Goal: Contribute content: Contribute content

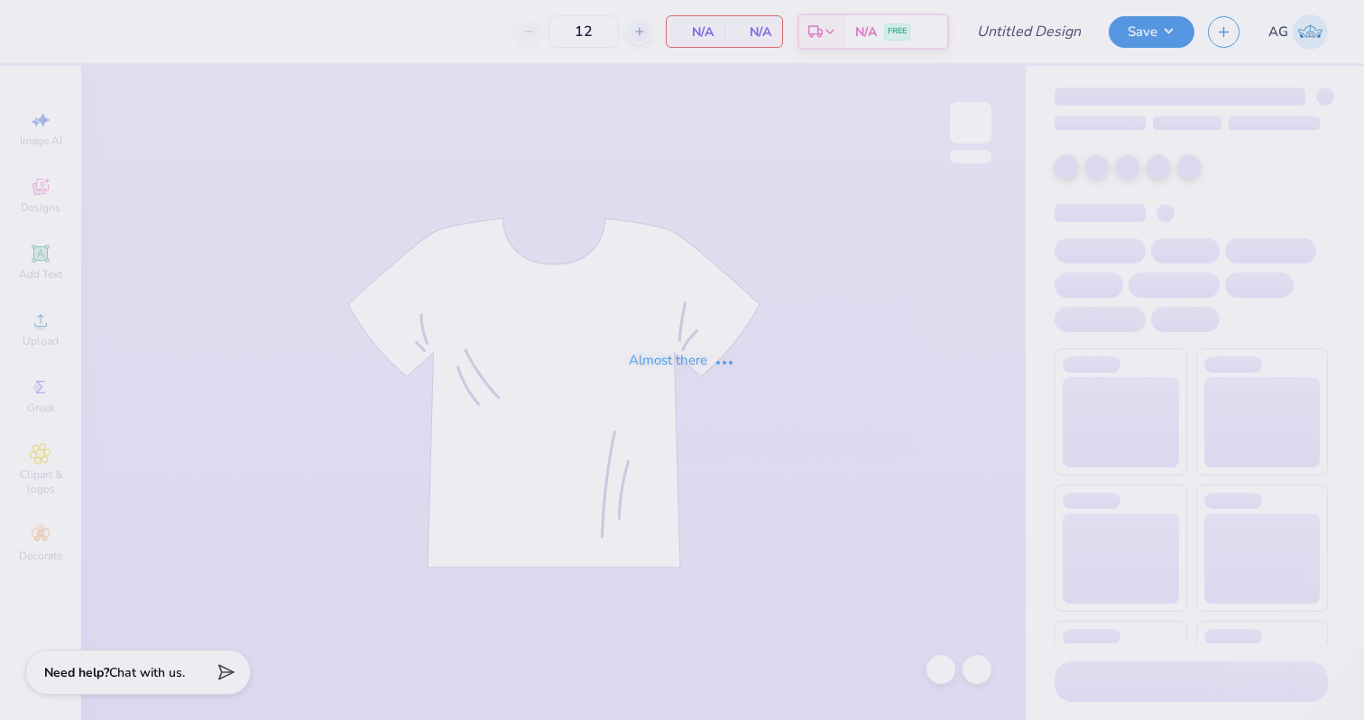
type input "[PERSON_NAME]"
type input "24"
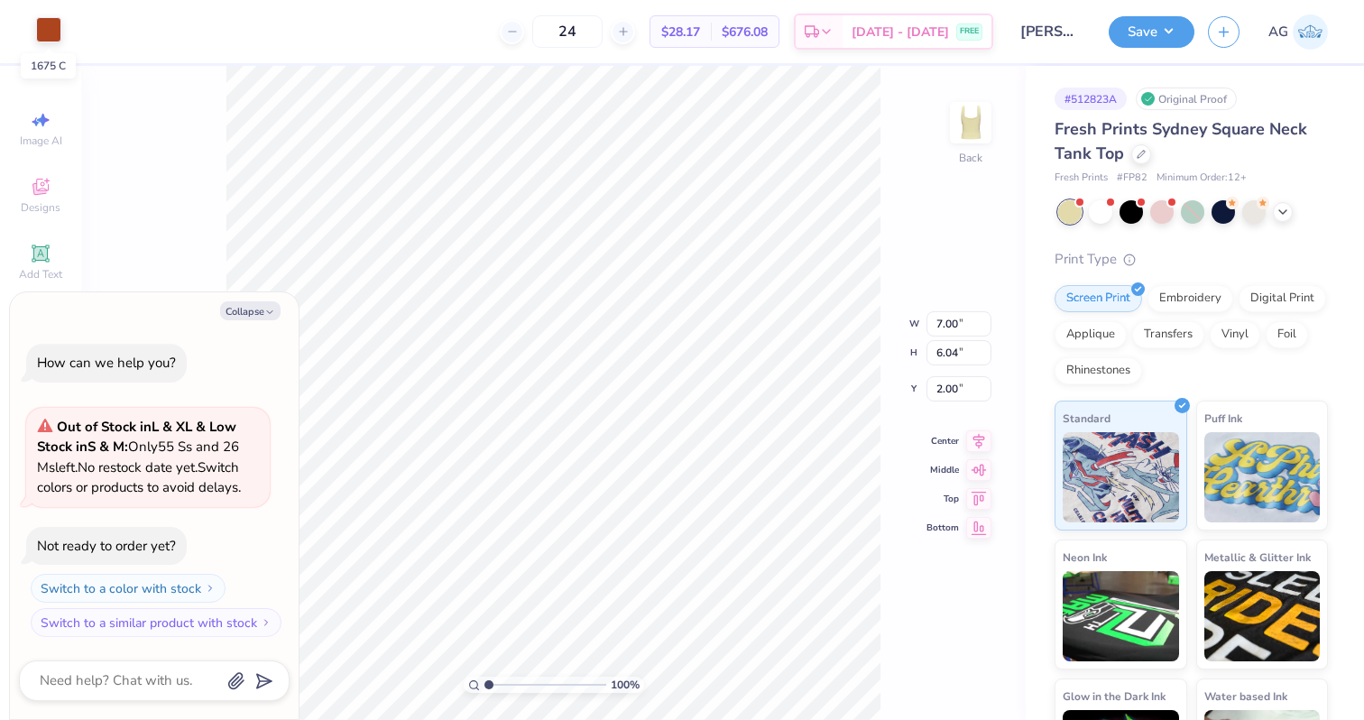
click at [56, 30] on div at bounding box center [48, 29] width 25 height 25
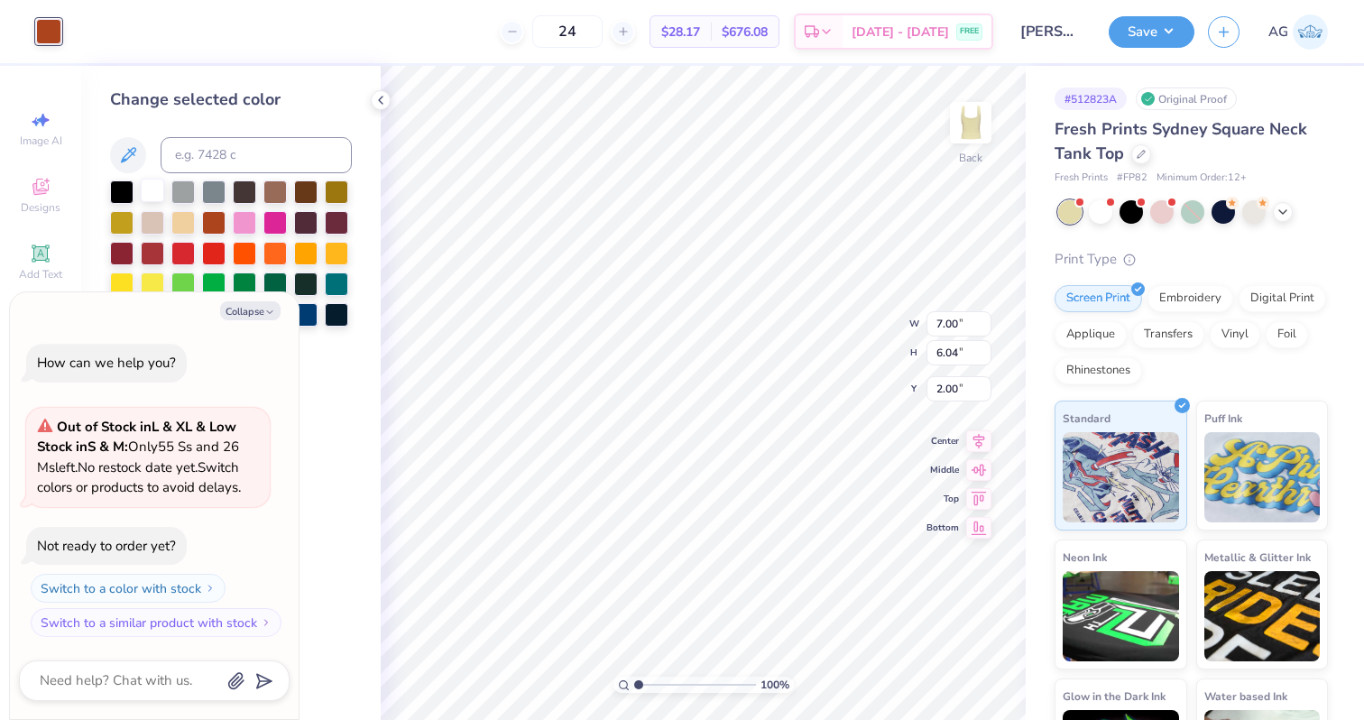
click at [155, 193] on div at bounding box center [152, 190] width 23 height 23
click at [1284, 208] on icon at bounding box center [1283, 210] width 14 height 14
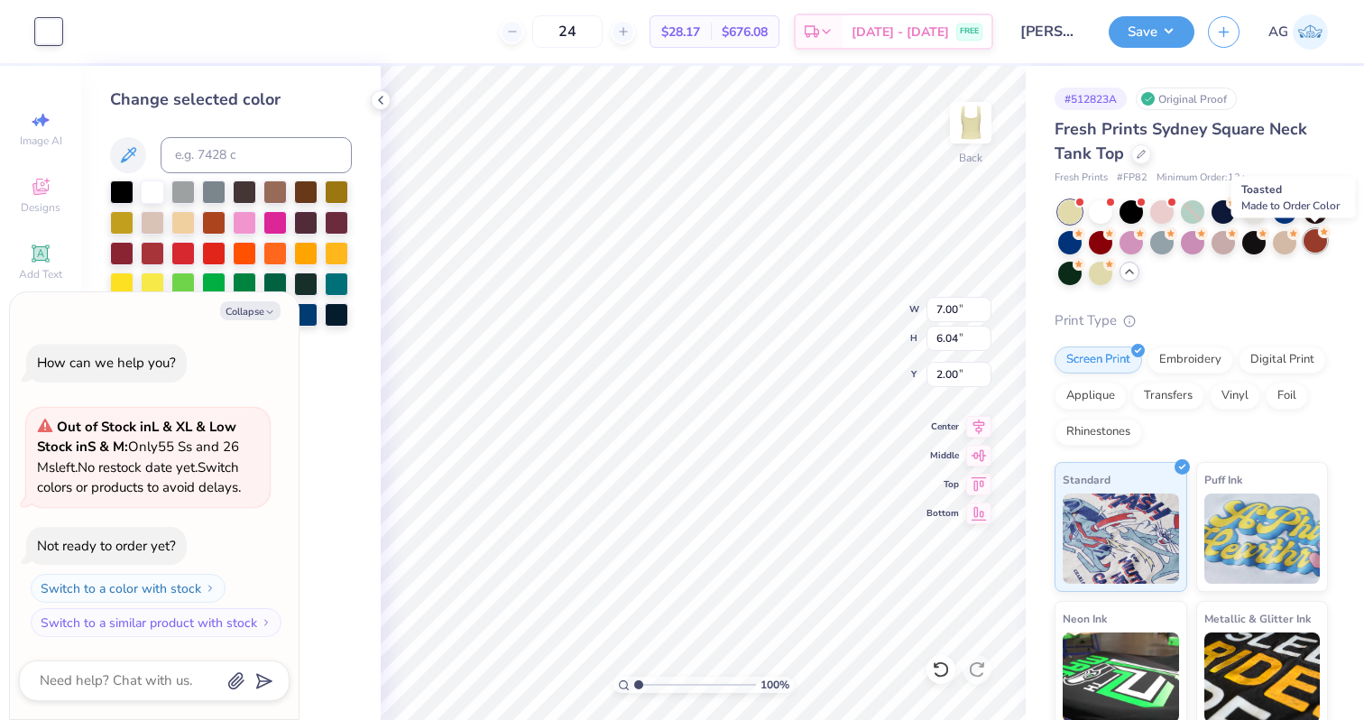
click at [1310, 245] on div at bounding box center [1315, 240] width 23 height 23
type textarea "x"
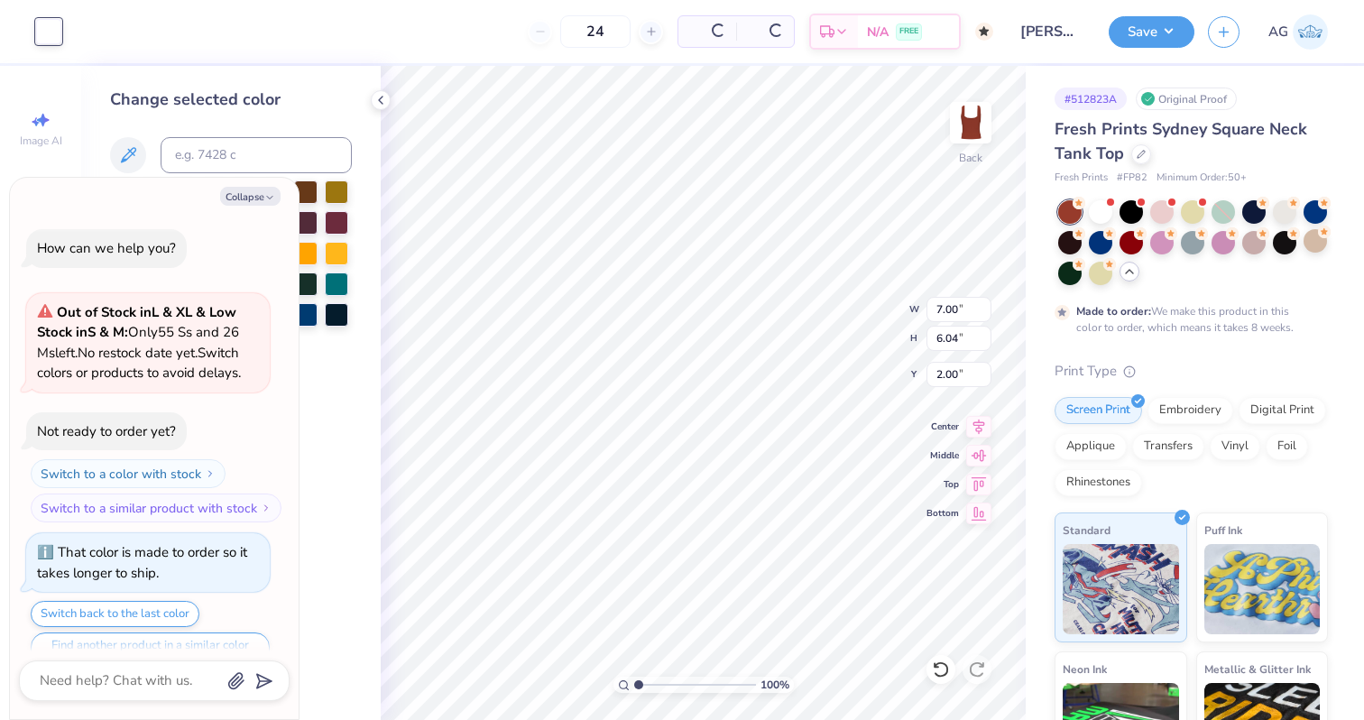
type input "50"
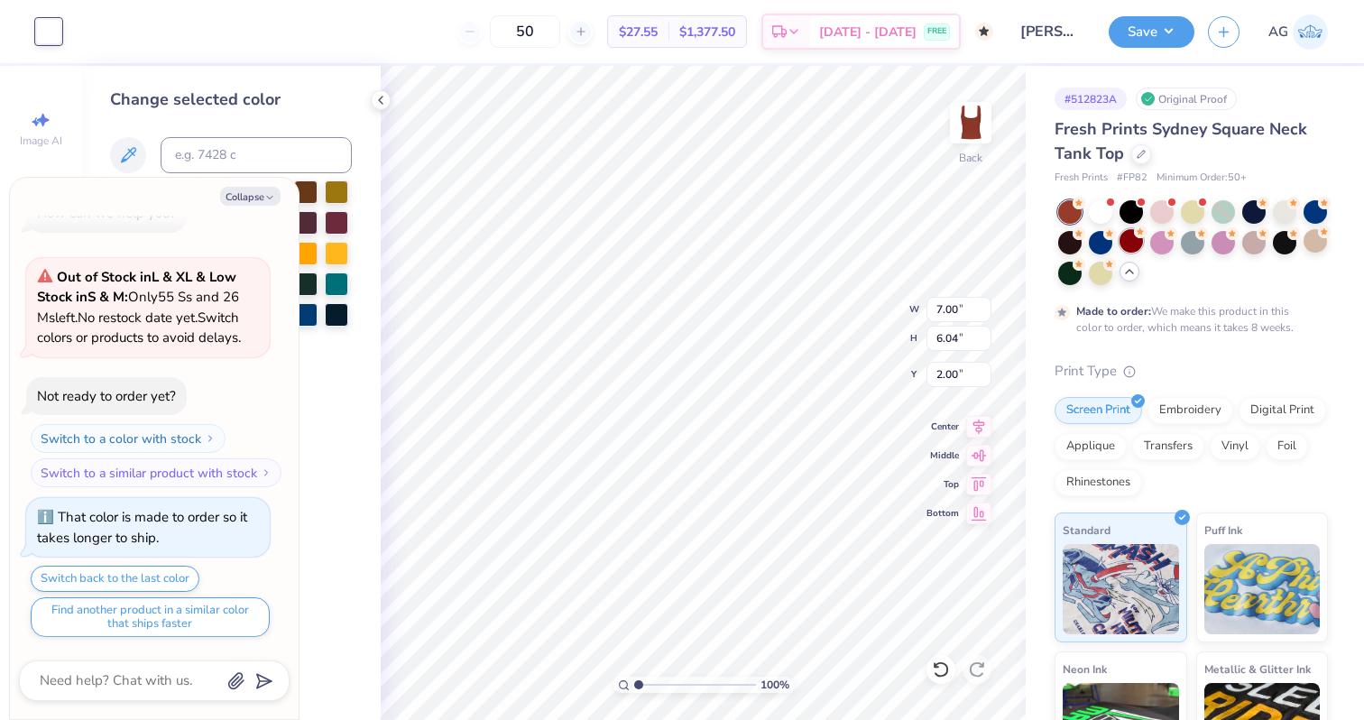
click at [1140, 244] on div at bounding box center [1131, 240] width 23 height 23
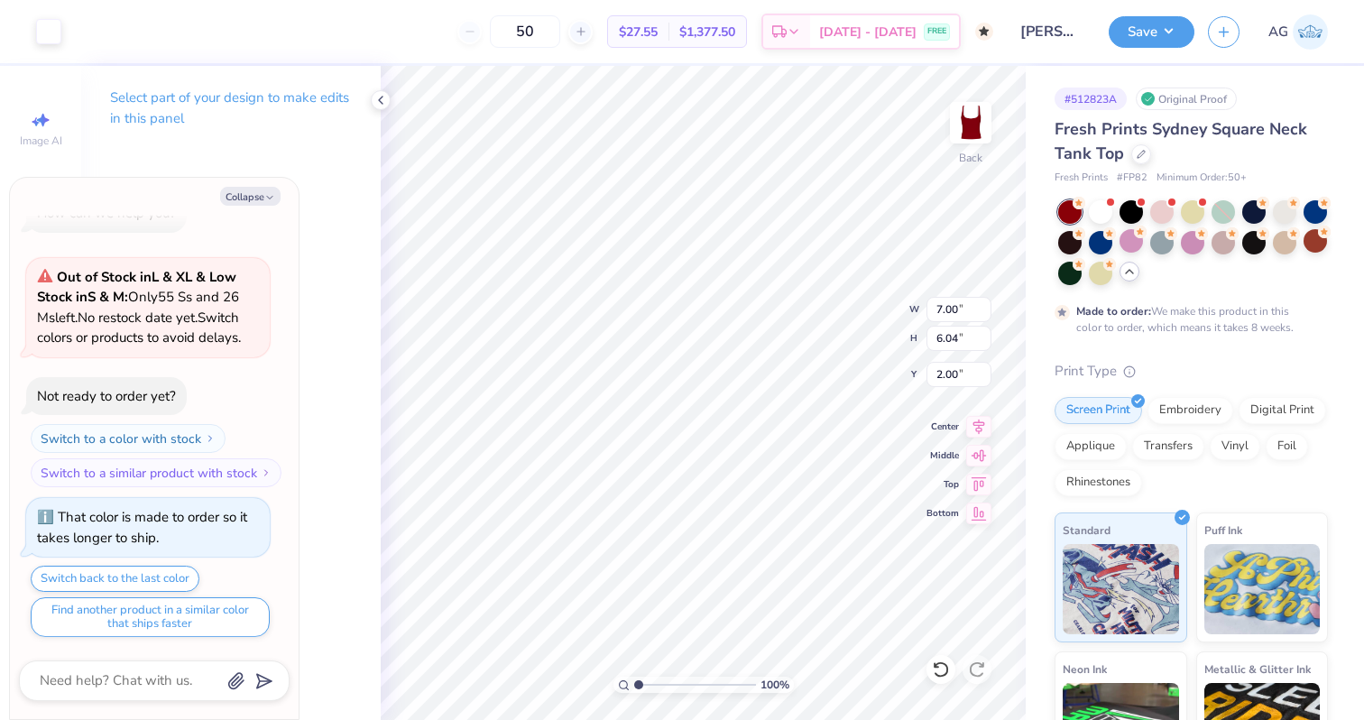
type textarea "x"
type input "1.38"
click at [386, 99] on icon at bounding box center [381, 100] width 14 height 14
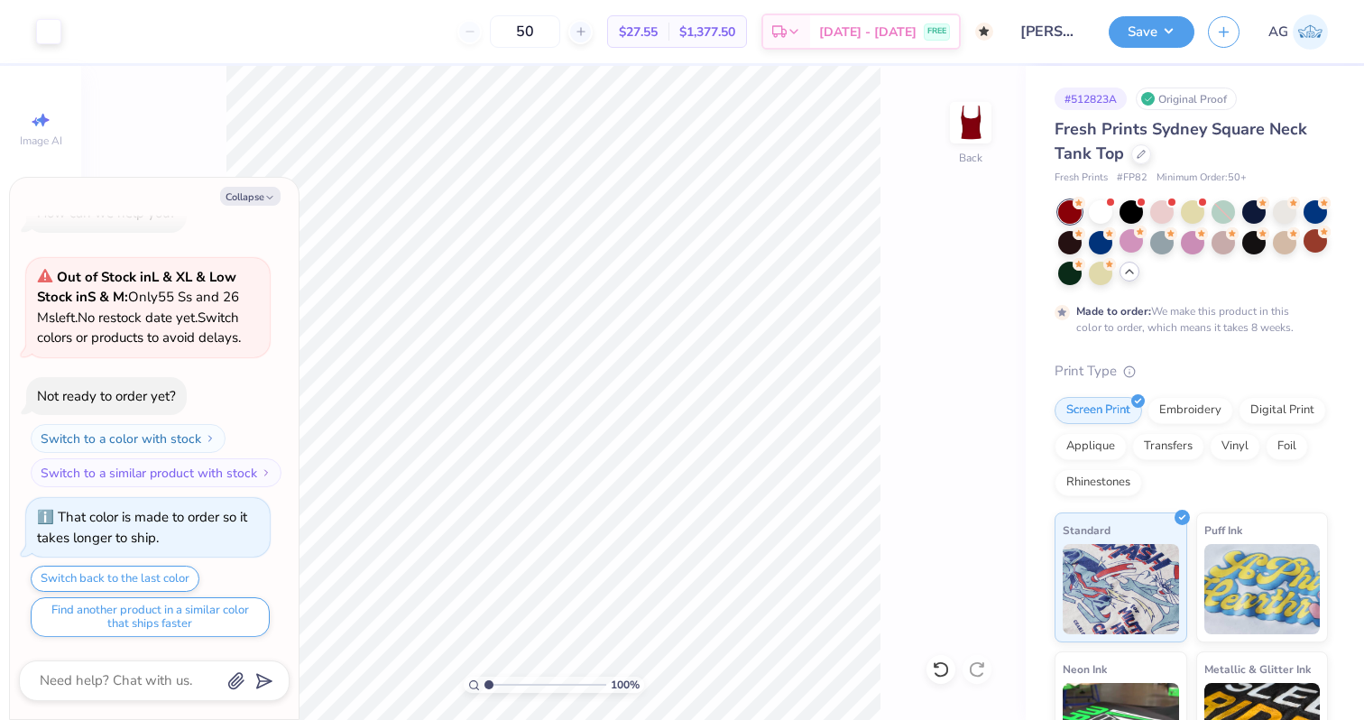
click at [1130, 272] on icon at bounding box center [1129, 271] width 14 height 14
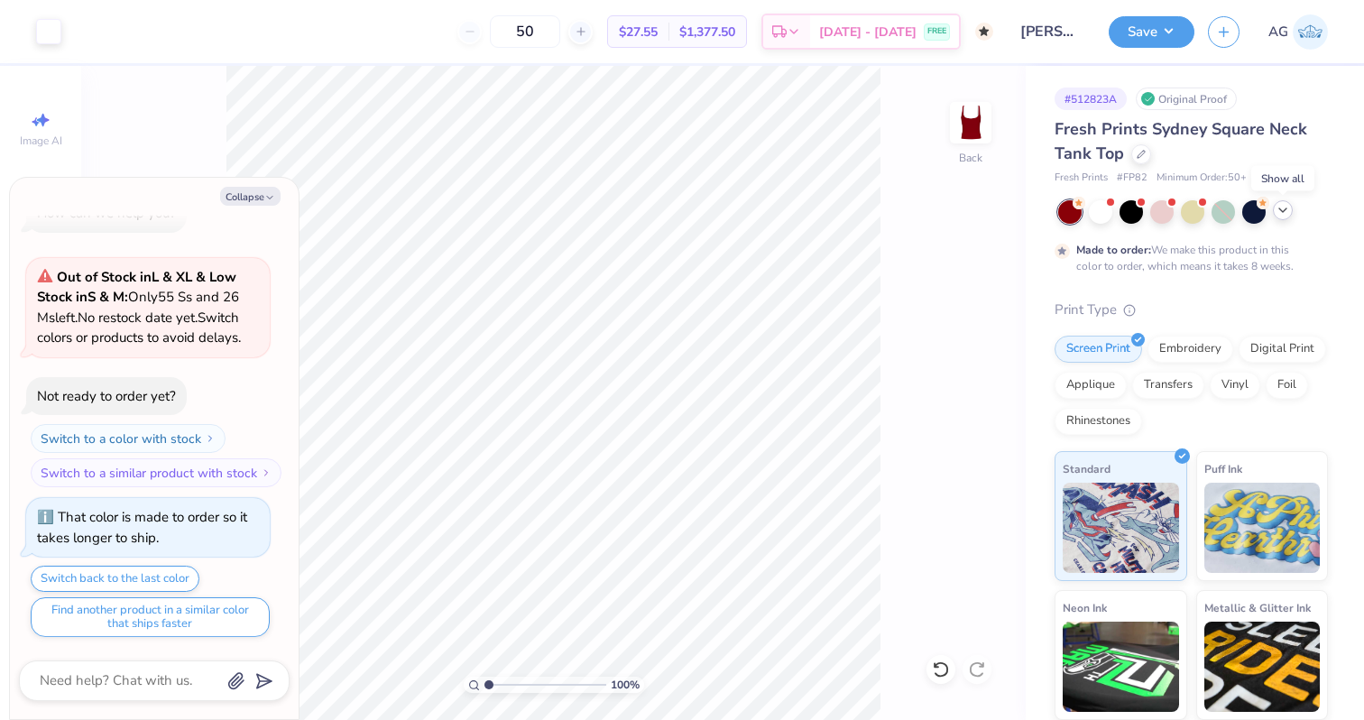
click at [1281, 216] on icon at bounding box center [1283, 210] width 14 height 14
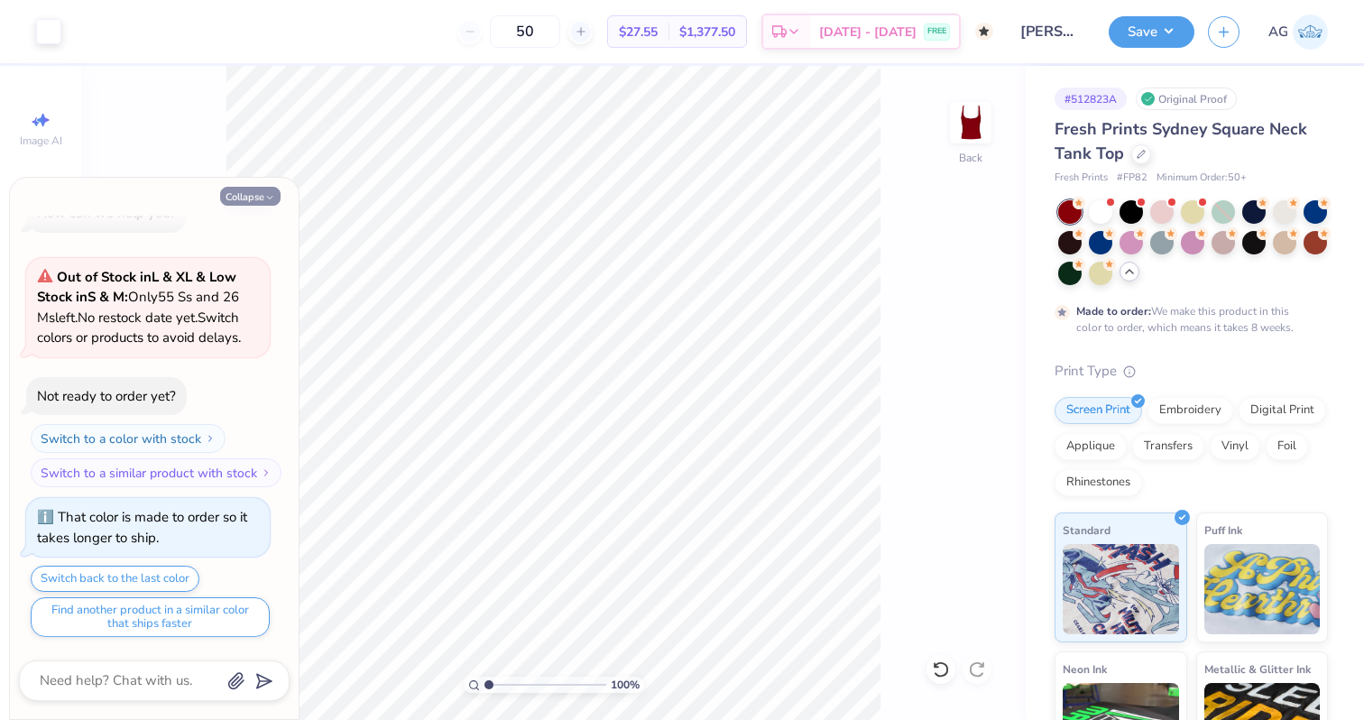
click at [252, 196] on button "Collapse" at bounding box center [250, 196] width 60 height 19
type textarea "x"
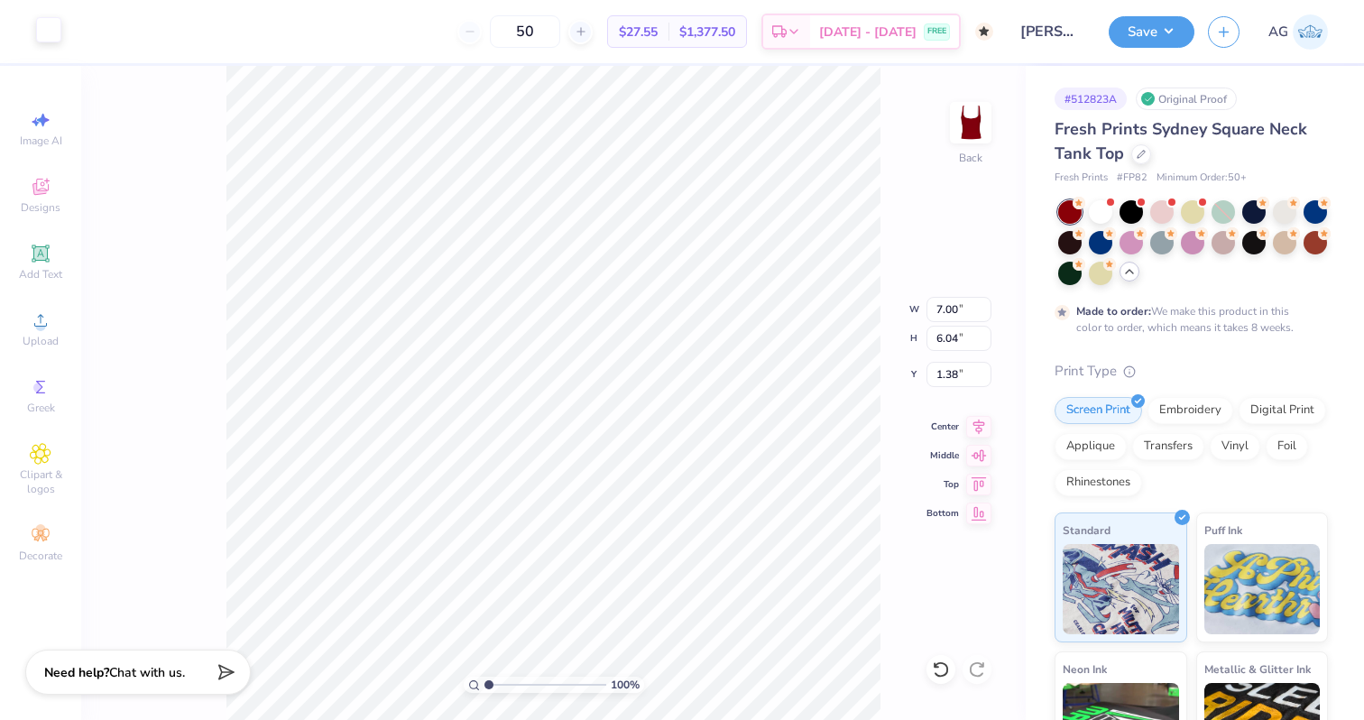
click at [58, 42] on div at bounding box center [48, 29] width 25 height 25
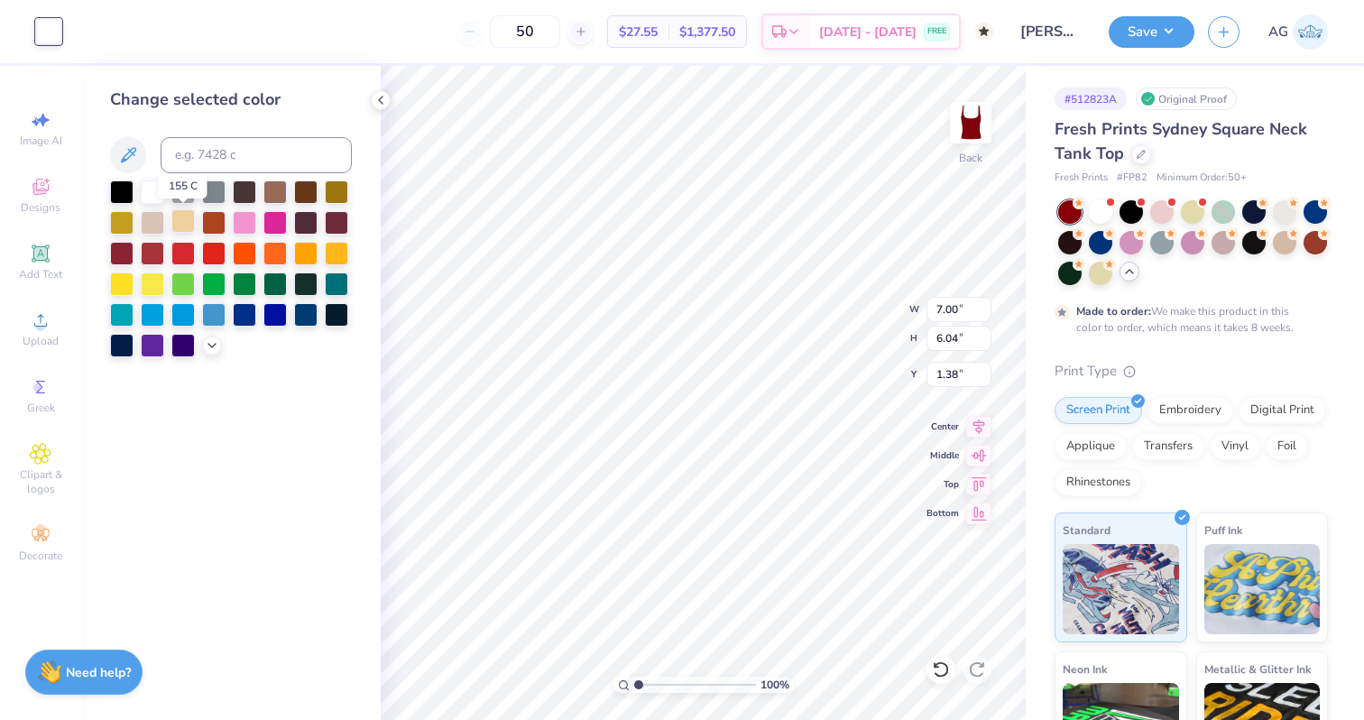
click at [185, 217] on div at bounding box center [182, 220] width 23 height 23
click at [1285, 207] on div at bounding box center [1284, 209] width 23 height 23
click at [1314, 243] on div at bounding box center [1315, 240] width 23 height 23
click at [374, 100] on icon at bounding box center [381, 100] width 14 height 14
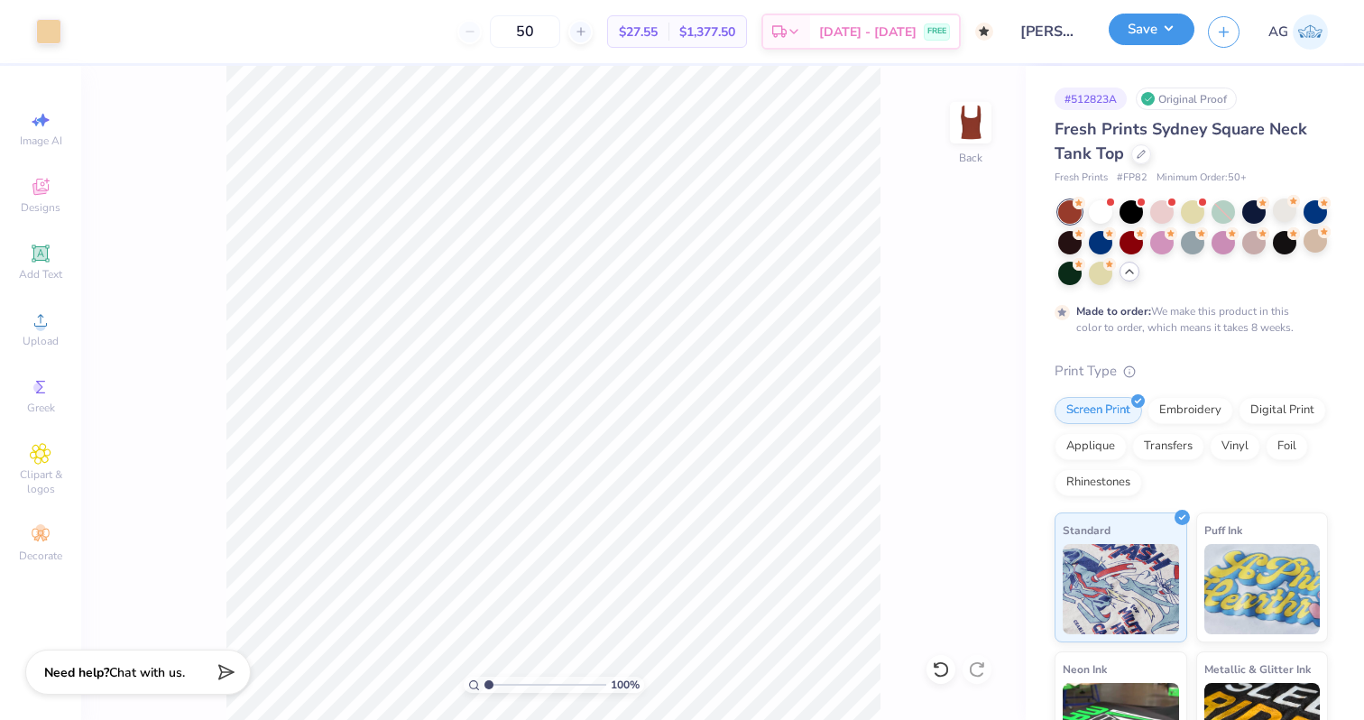
click at [1136, 32] on button "Save" at bounding box center [1152, 30] width 86 height 32
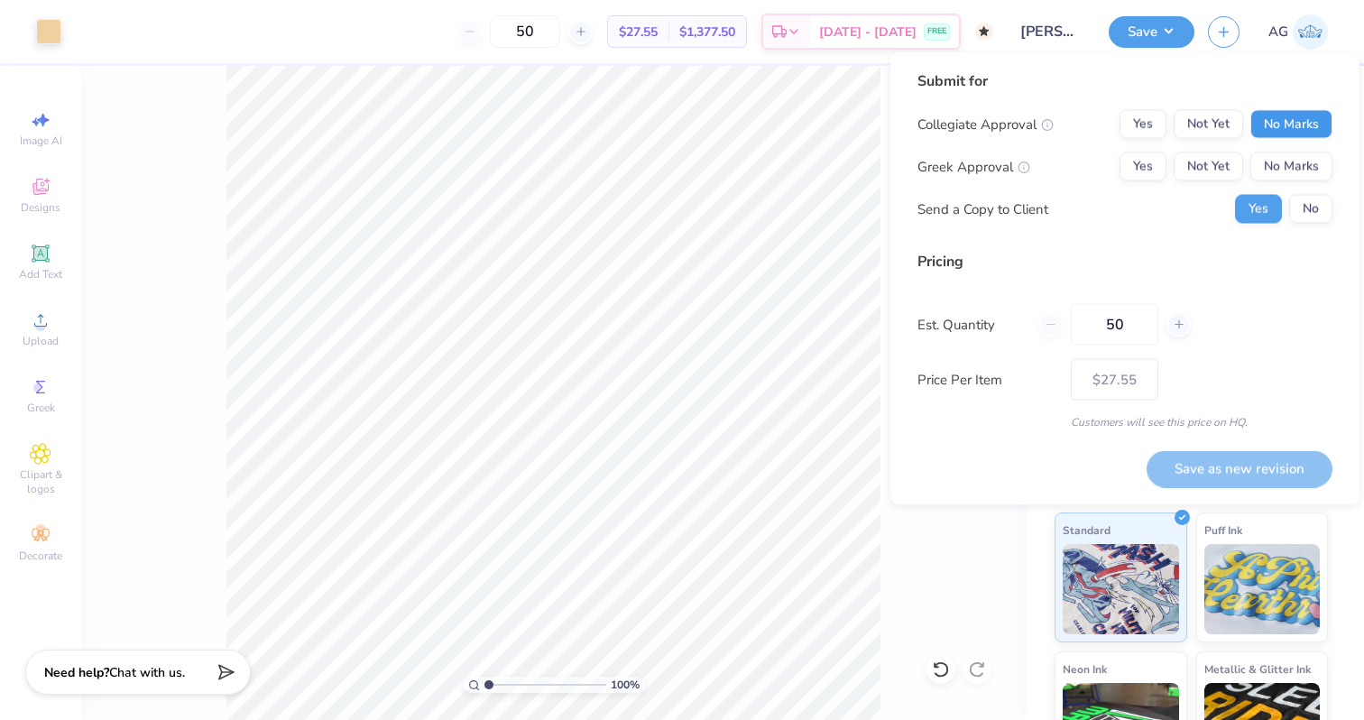
click at [1296, 126] on button "No Marks" at bounding box center [1291, 124] width 82 height 29
click at [1158, 159] on button "Yes" at bounding box center [1143, 166] width 47 height 29
click at [1222, 450] on button "Save as new revision" at bounding box center [1240, 468] width 186 height 37
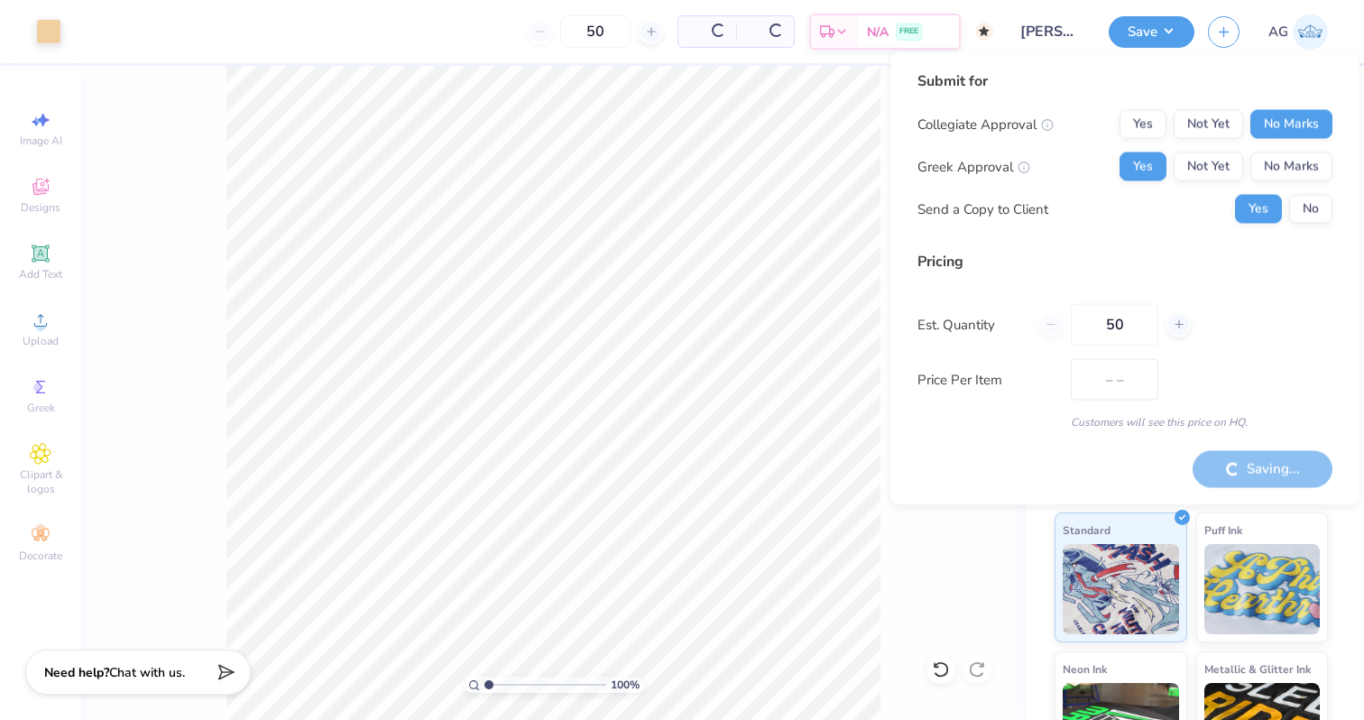
type input "$27.55"
click at [1220, 477] on div "Saving..." at bounding box center [1263, 468] width 140 height 37
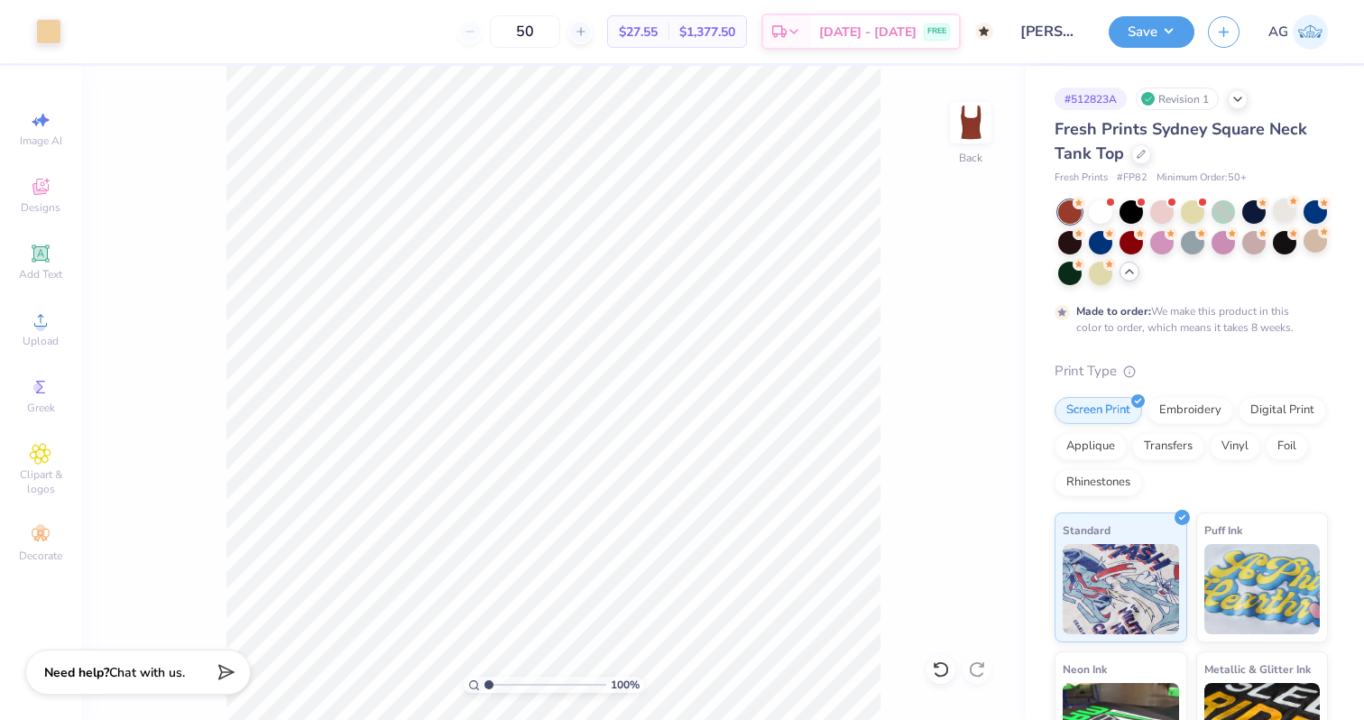
click at [1298, 22] on div "Design Saved" at bounding box center [1189, 17] width 320 height 7
click at [1273, 37] on span "AG" at bounding box center [1278, 32] width 20 height 21
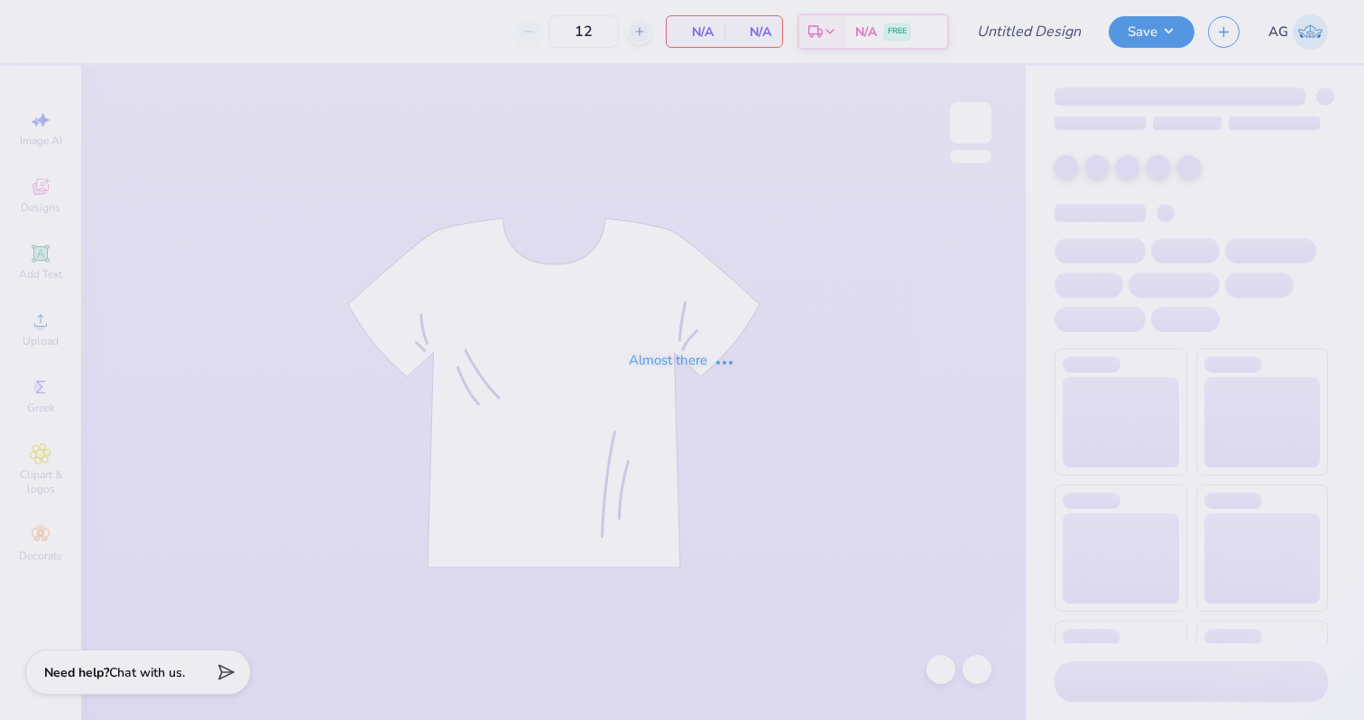
type input "[PERSON_NAME]"
type input "50"
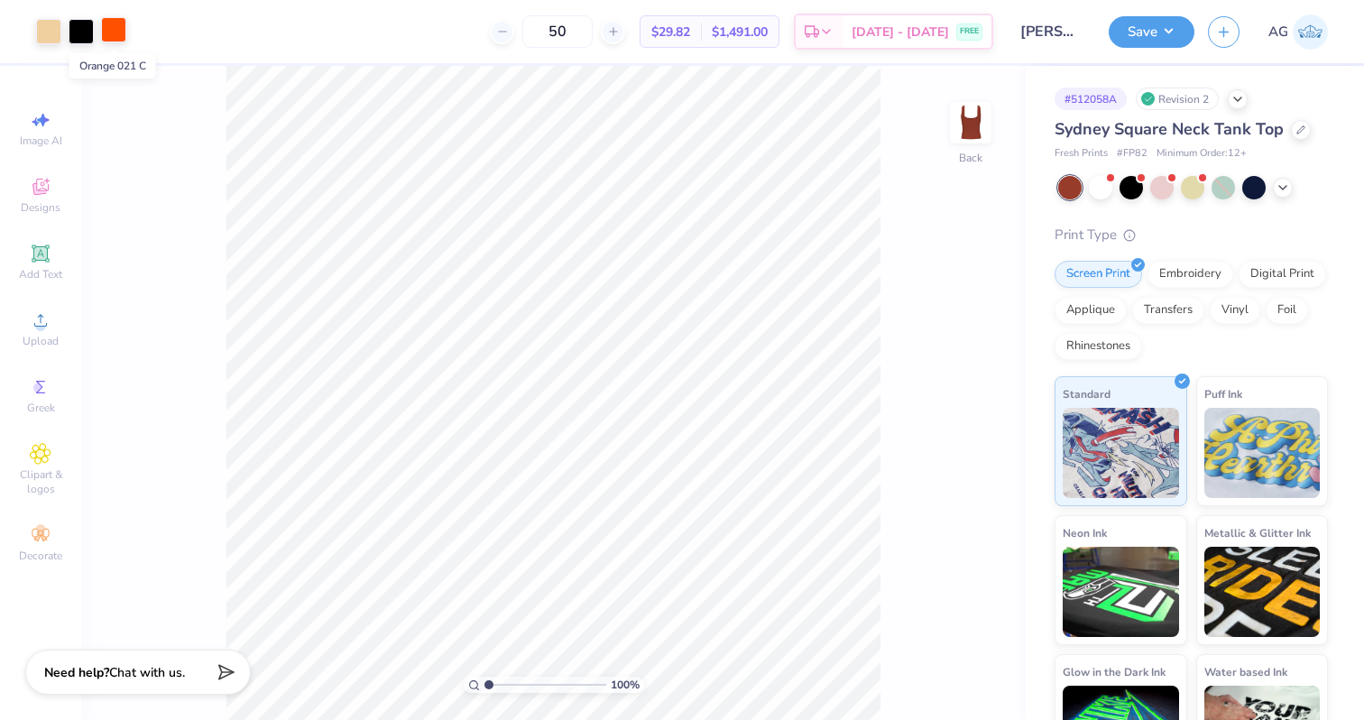
click at [120, 34] on div at bounding box center [113, 29] width 25 height 25
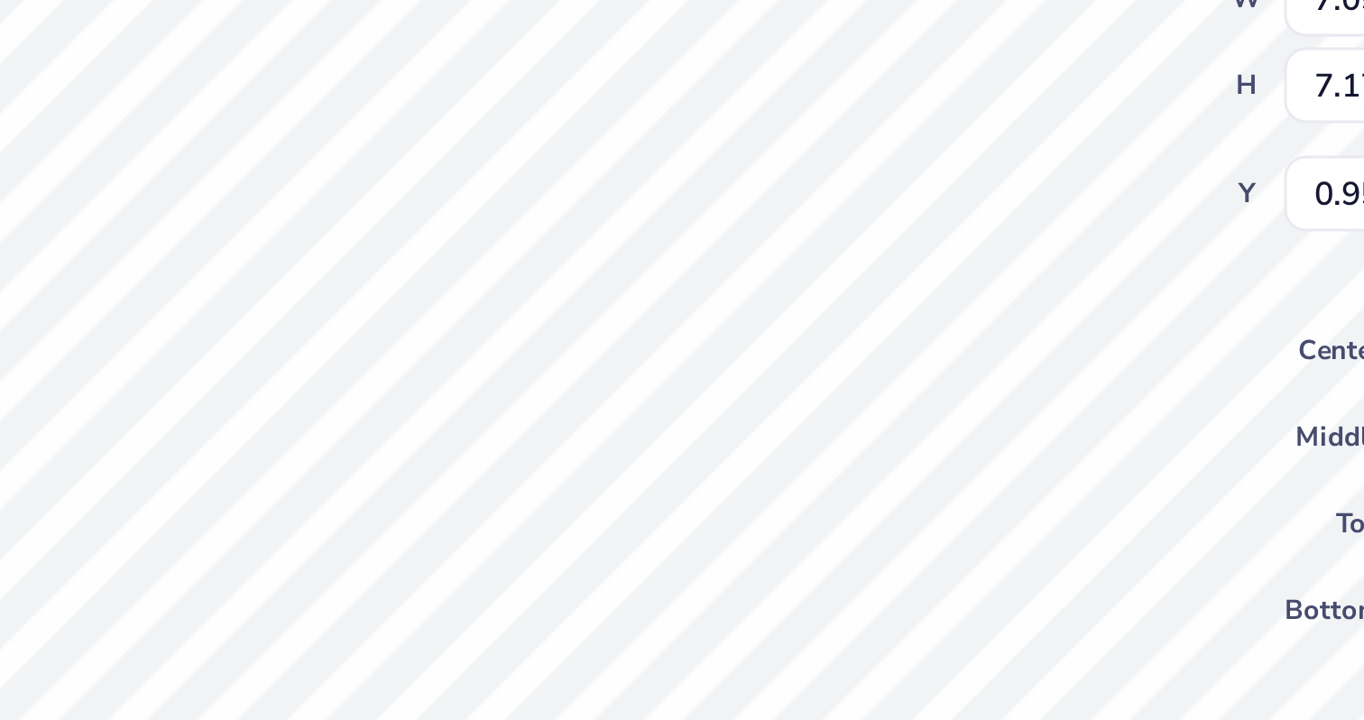
type input "0.96"
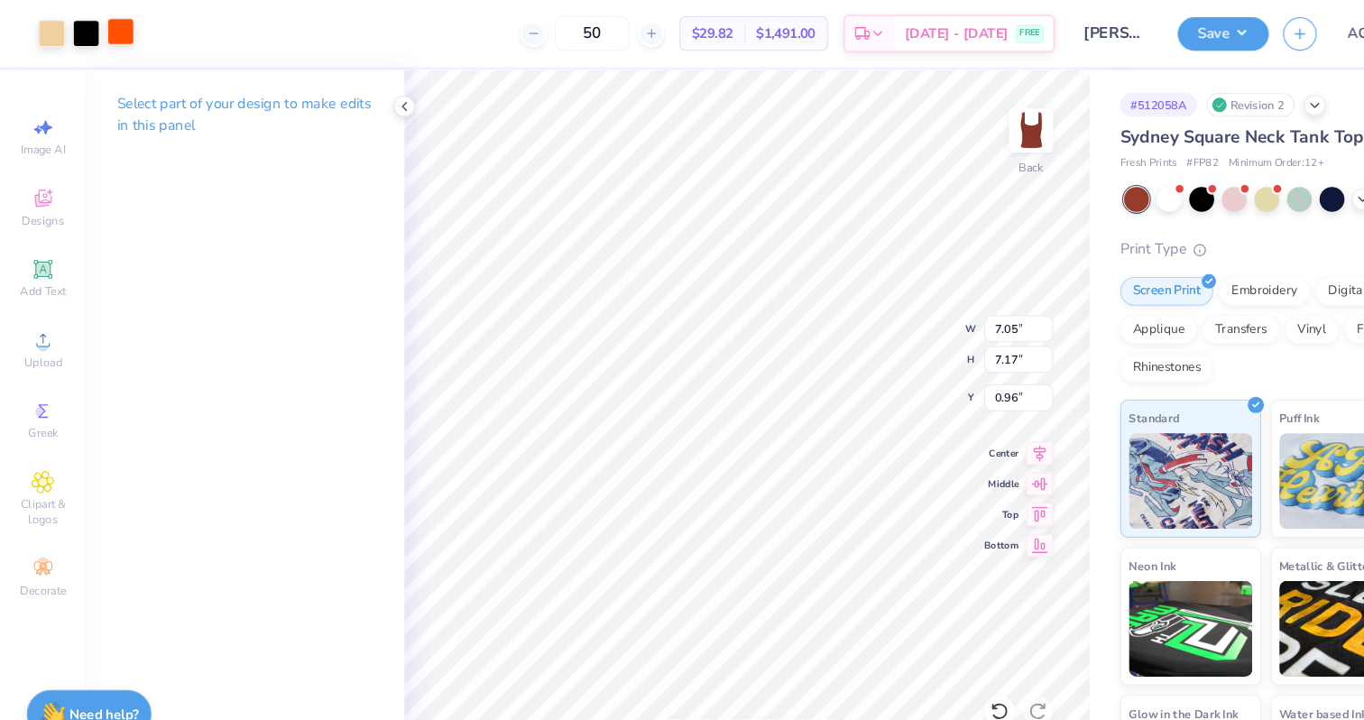
click at [112, 28] on div at bounding box center [113, 29] width 25 height 25
click at [109, 31] on div at bounding box center [113, 29] width 25 height 25
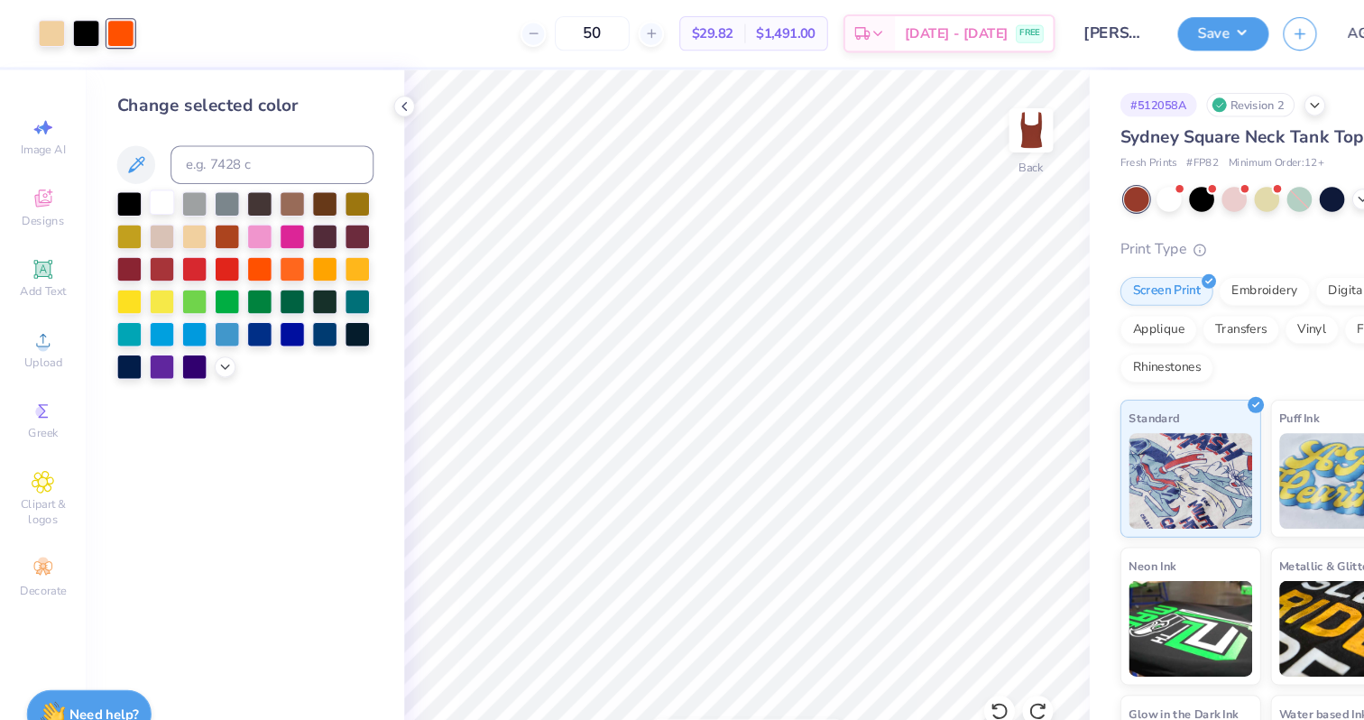
click at [148, 190] on div at bounding box center [152, 190] width 23 height 23
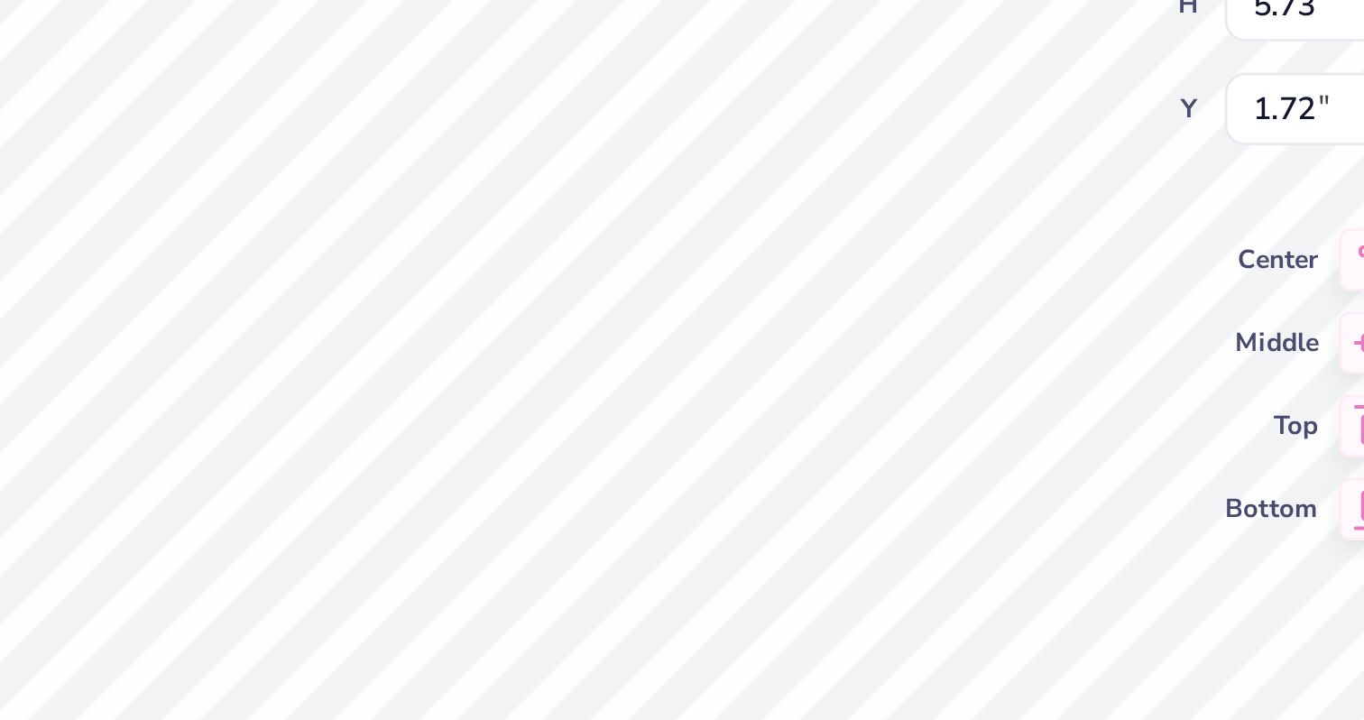
type input "0.17"
type input "0.38"
type input "6.71"
type input "2.49"
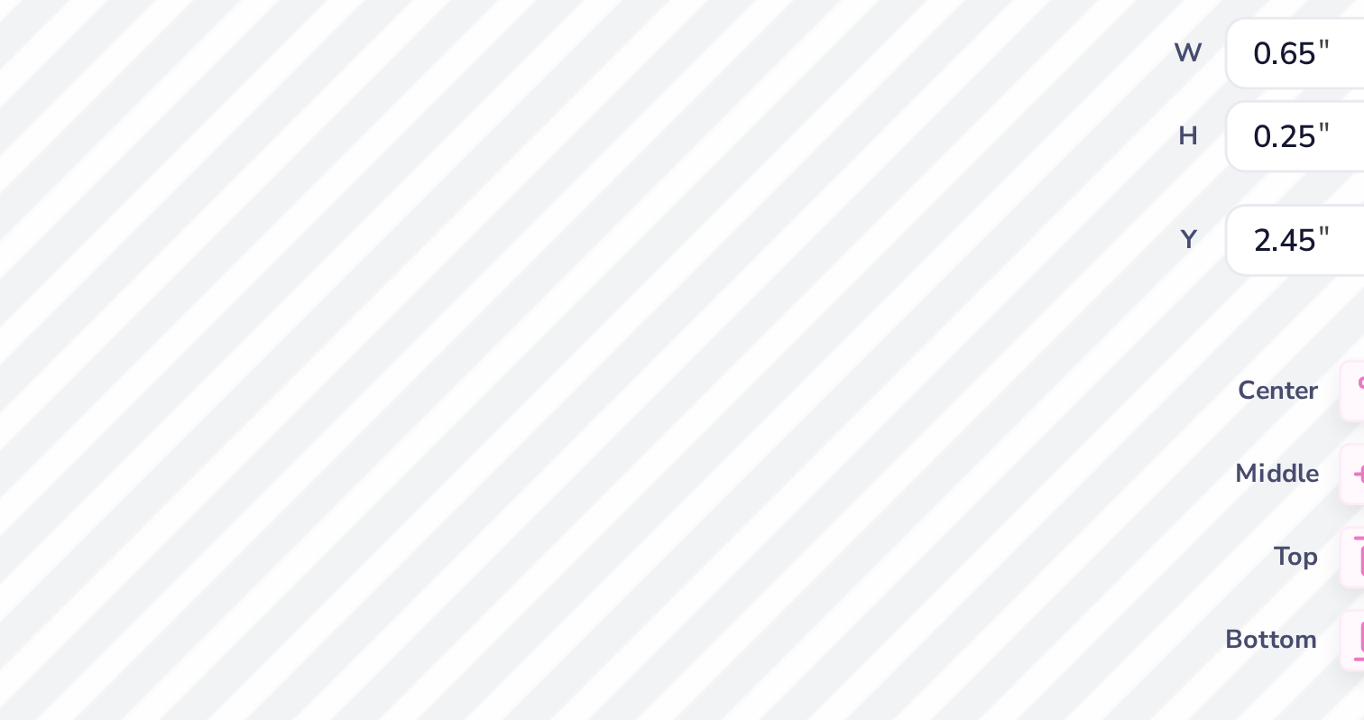
type input "2.32"
type input "4.06"
type input "5.73"
type input "1.72"
type input "0.64"
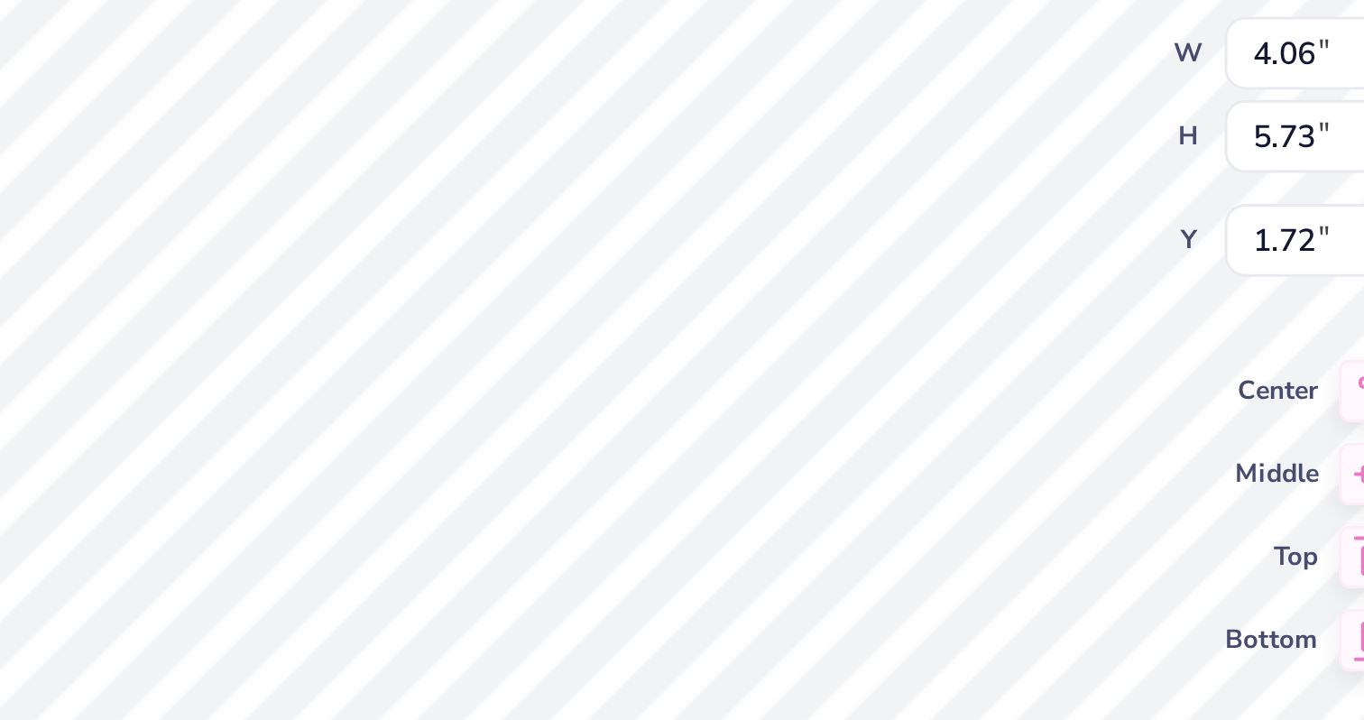
type input "0.55"
type input "3.97"
type input "0.13"
type input "0.21"
type input "4.07"
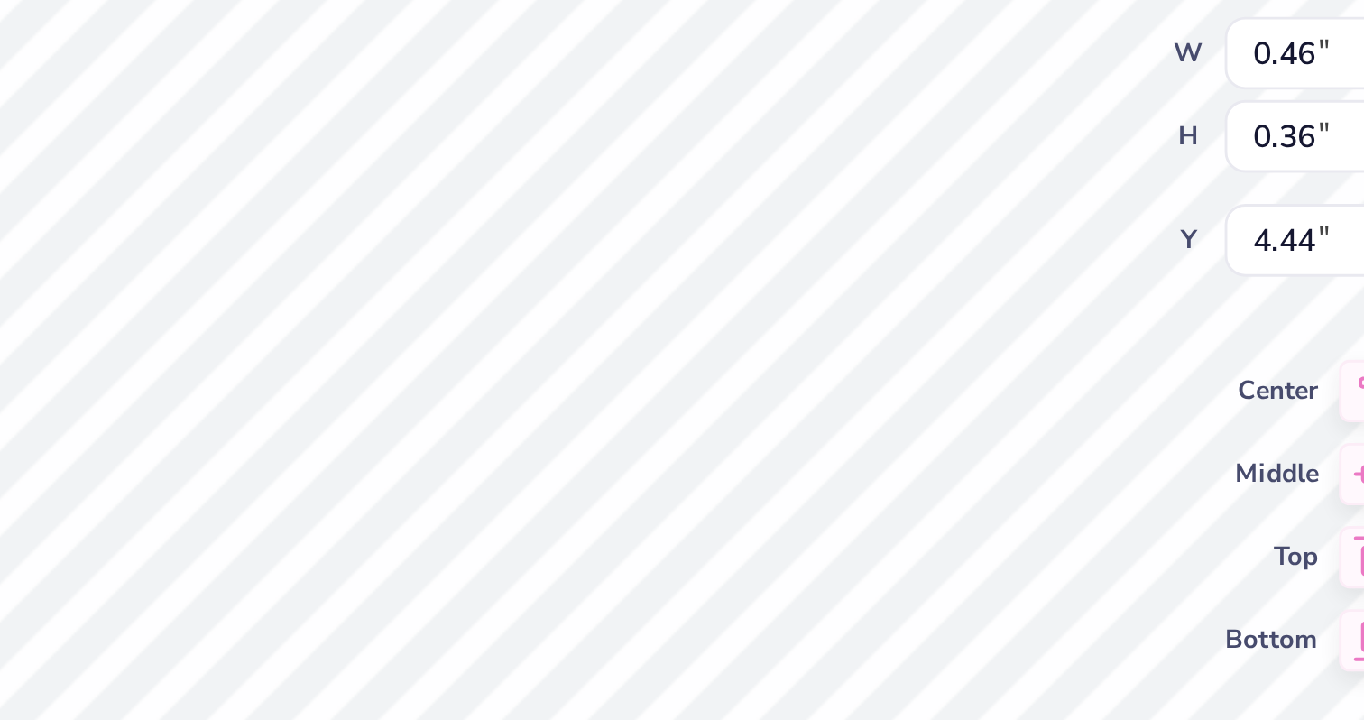
type input "4.06"
type input "5.73"
type input "1.76"
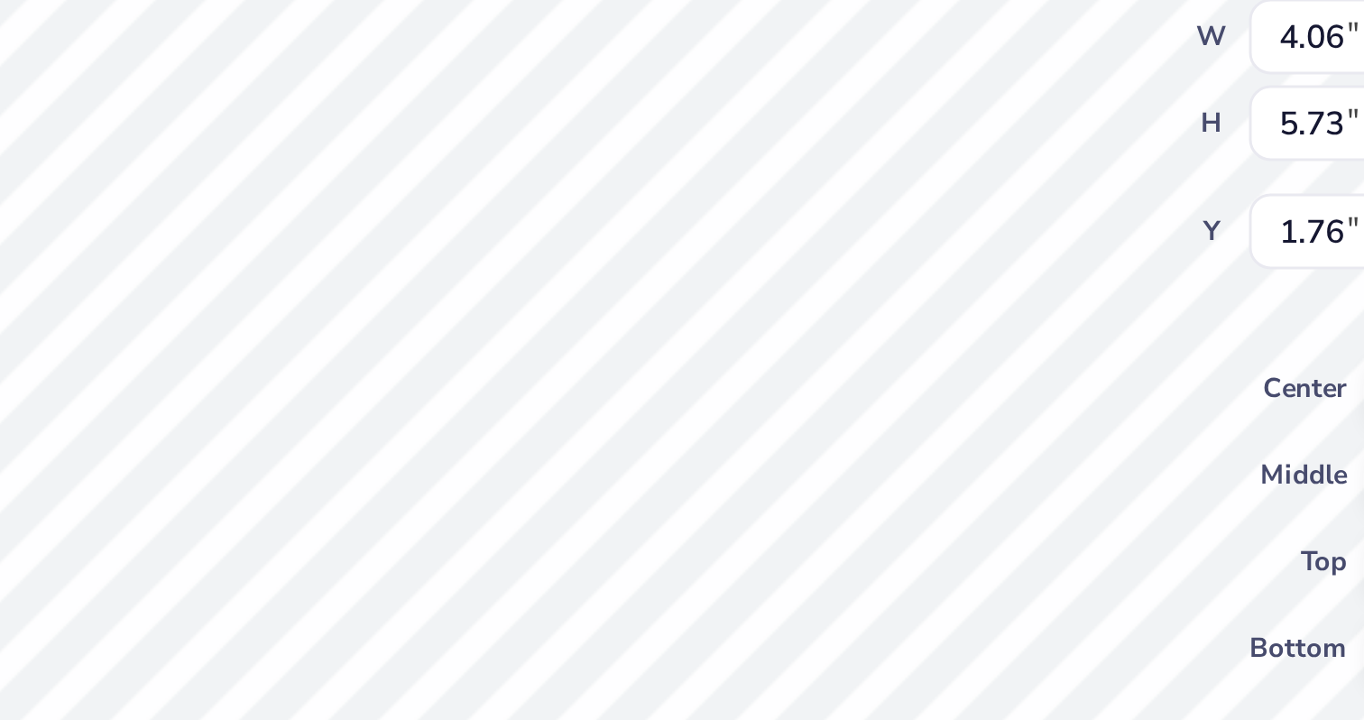
type input "0.06"
type input "0.05"
type input "4.62"
type input "4.06"
type input "5.73"
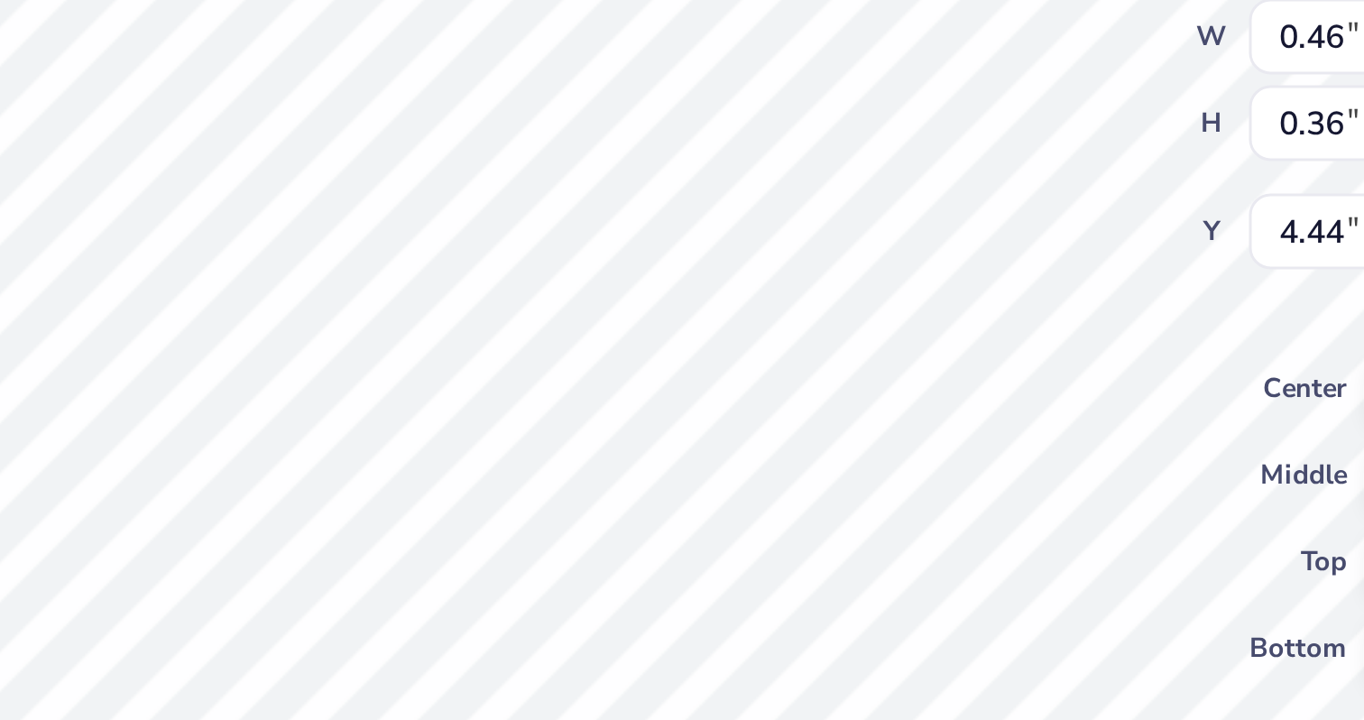
type input "1.76"
type input "1.82"
type input "1.85"
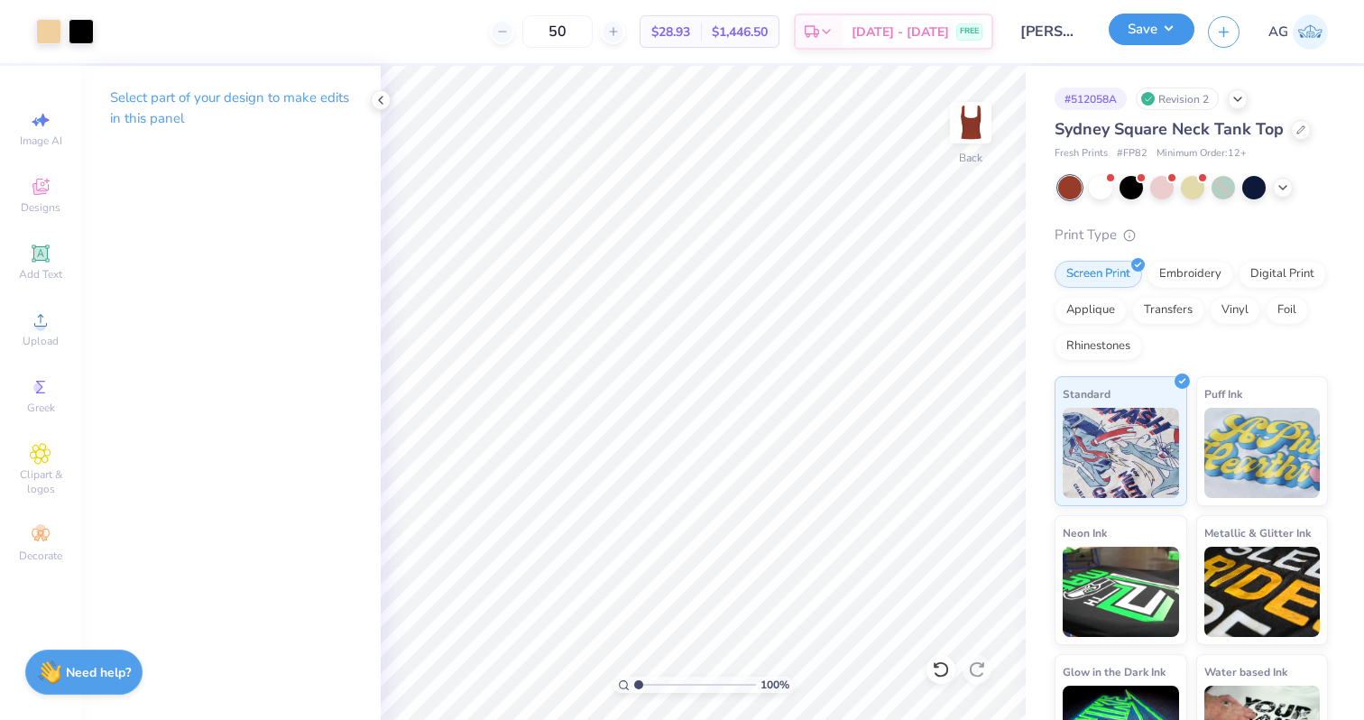
click at [1137, 39] on button "Save" at bounding box center [1152, 30] width 86 height 32
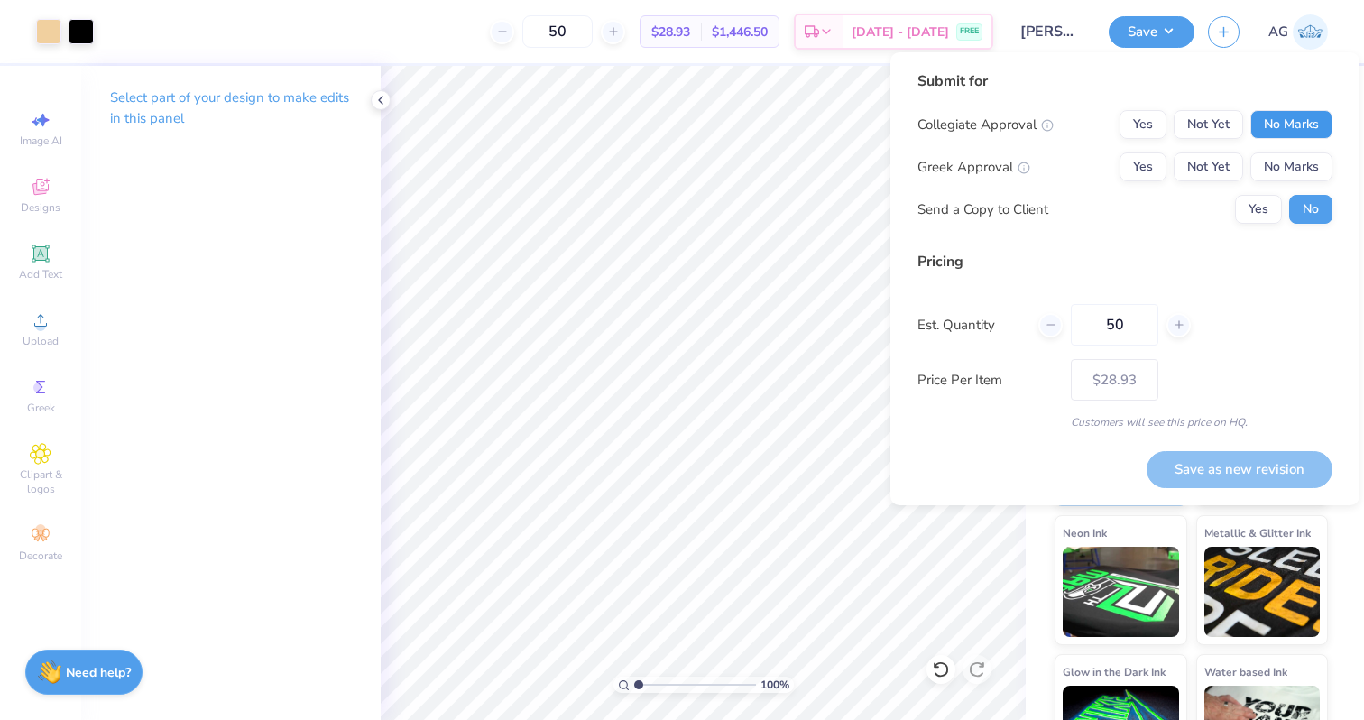
click at [1267, 125] on button "No Marks" at bounding box center [1291, 124] width 82 height 29
click at [1147, 168] on button "Yes" at bounding box center [1143, 166] width 47 height 29
click at [1209, 463] on button "Save as new revision" at bounding box center [1240, 469] width 186 height 37
type input "– –"
